Goal: Navigation & Orientation: Go to known website

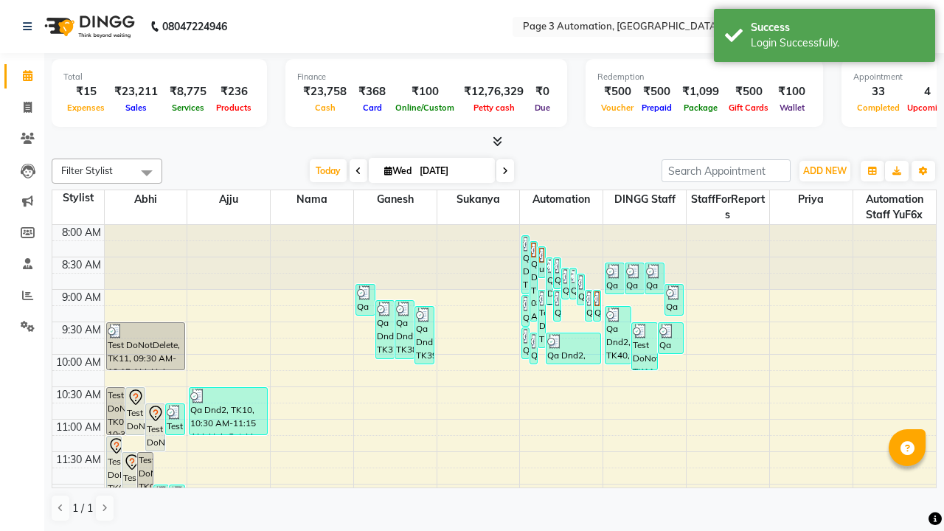
scroll to position [1, 0]
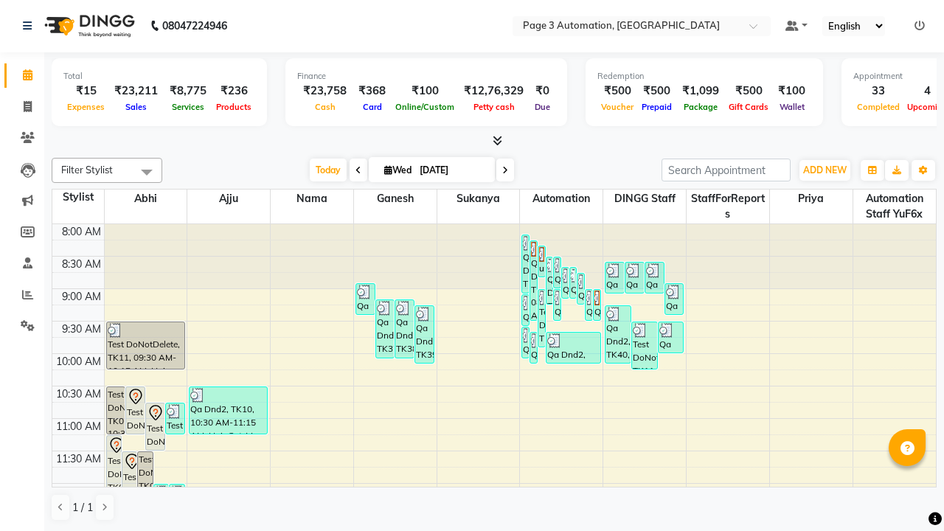
click at [919, 25] on icon at bounding box center [919, 26] width 10 height 10
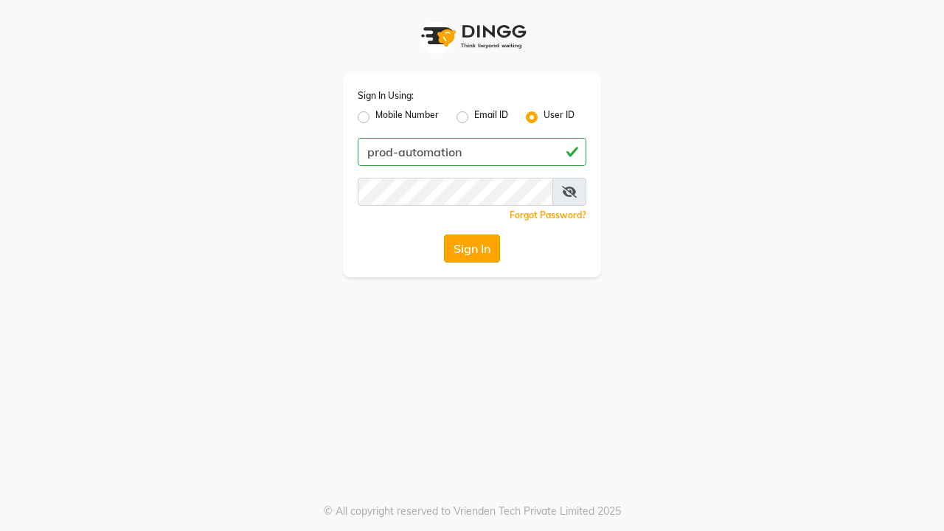
click at [472, 248] on button "Sign In" at bounding box center [472, 248] width 56 height 28
